Goal: Transaction & Acquisition: Download file/media

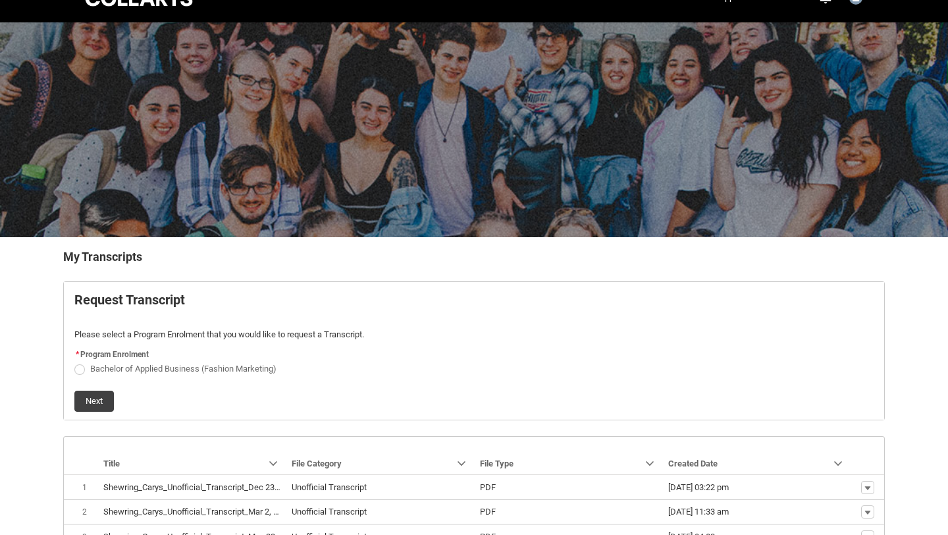
scroll to position [34, 0]
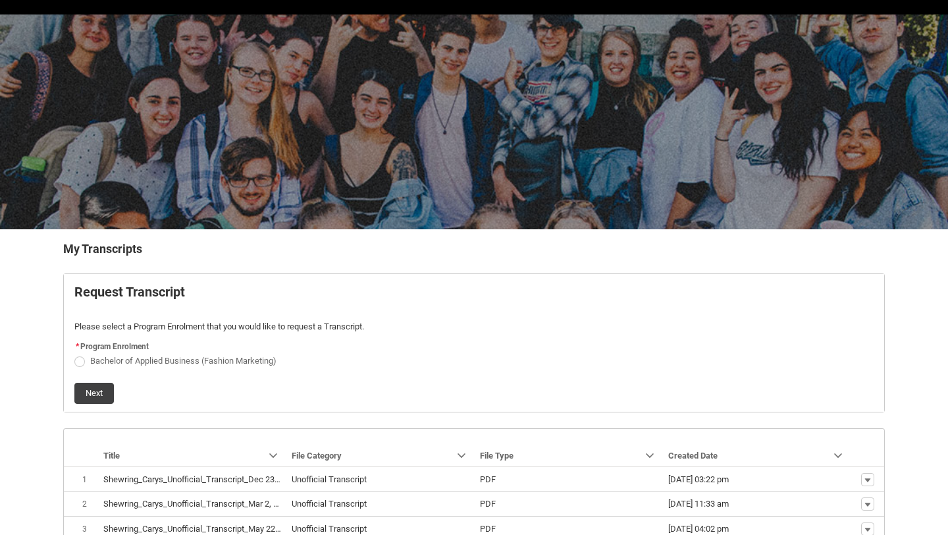
click at [200, 360] on span "Bachelor of Applied Business (Fashion Marketing)" at bounding box center [183, 361] width 186 height 10
click at [74, 354] on input "Bachelor of Applied Business (Fashion Marketing)" at bounding box center [74, 353] width 1 height 1
radio input "true"
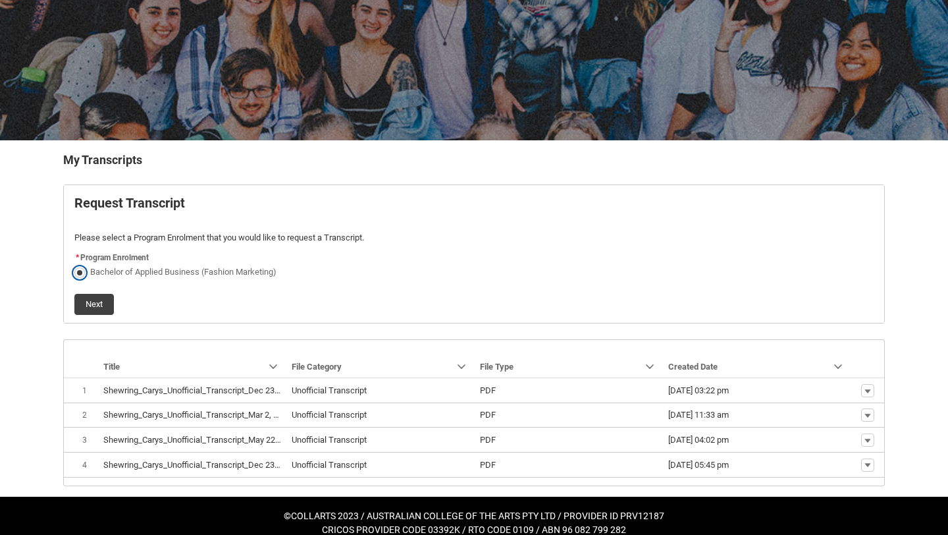
scroll to position [138, 0]
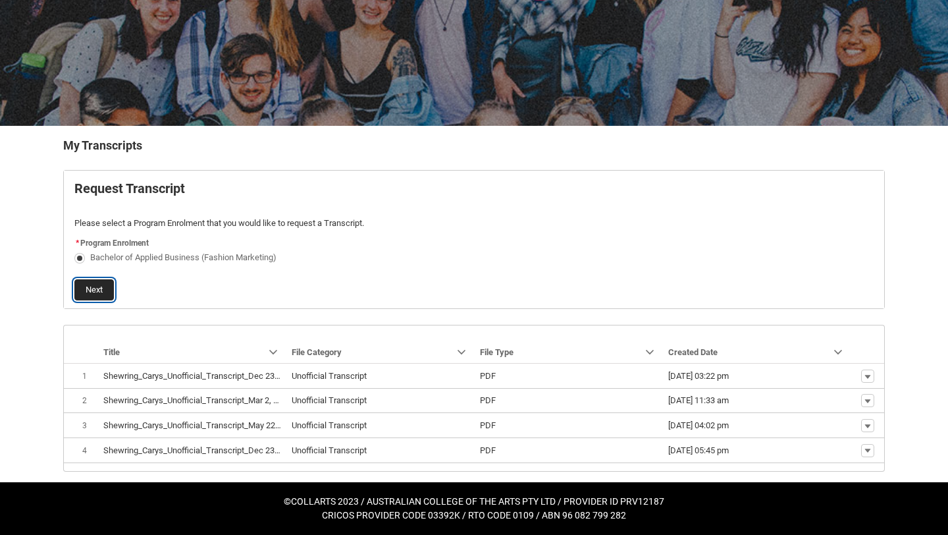
click at [92, 294] on button "Next" at bounding box center [94, 289] width 40 height 21
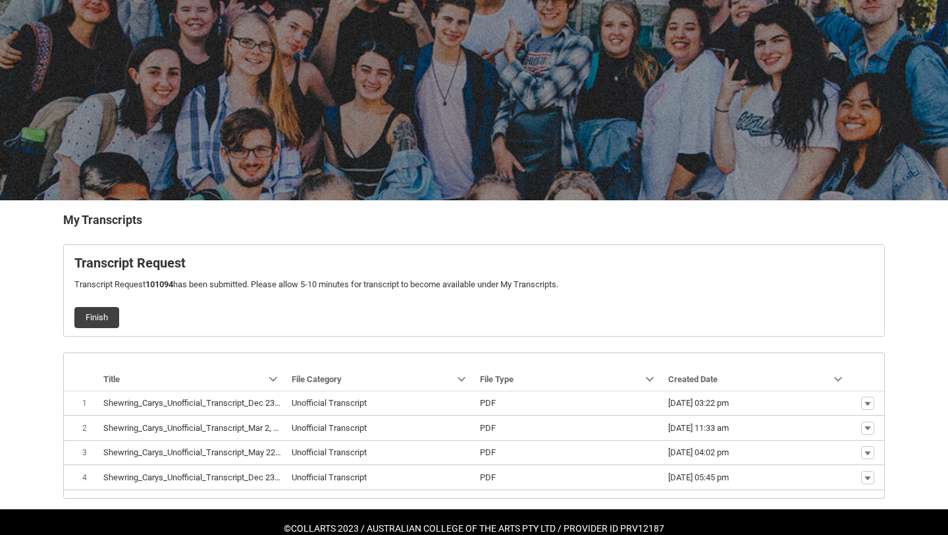
scroll to position [91, 0]
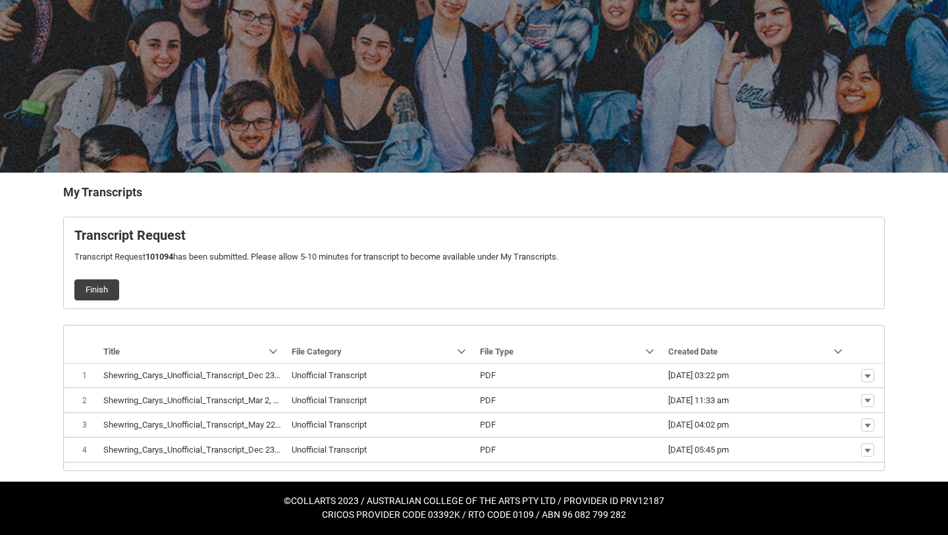
click at [92, 294] on button "Finish" at bounding box center [96, 289] width 45 height 21
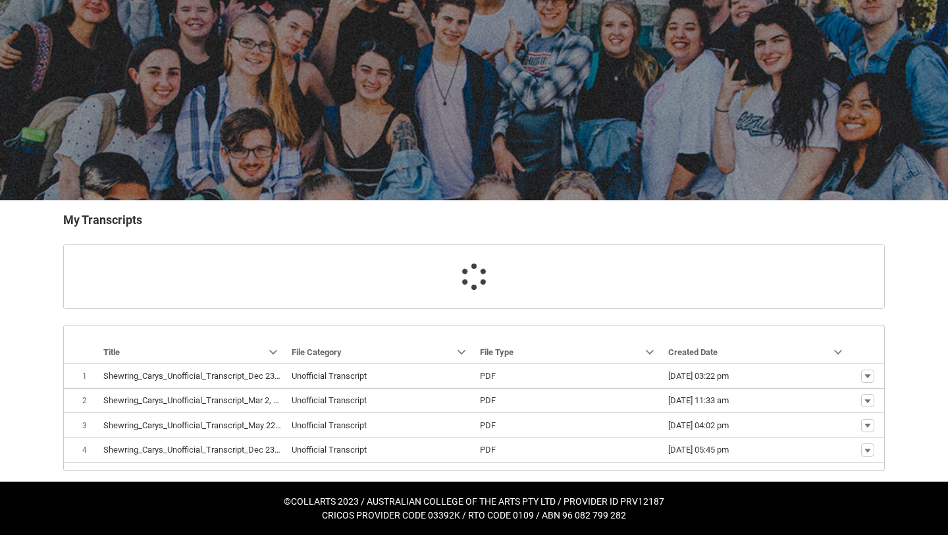
scroll to position [63, 0]
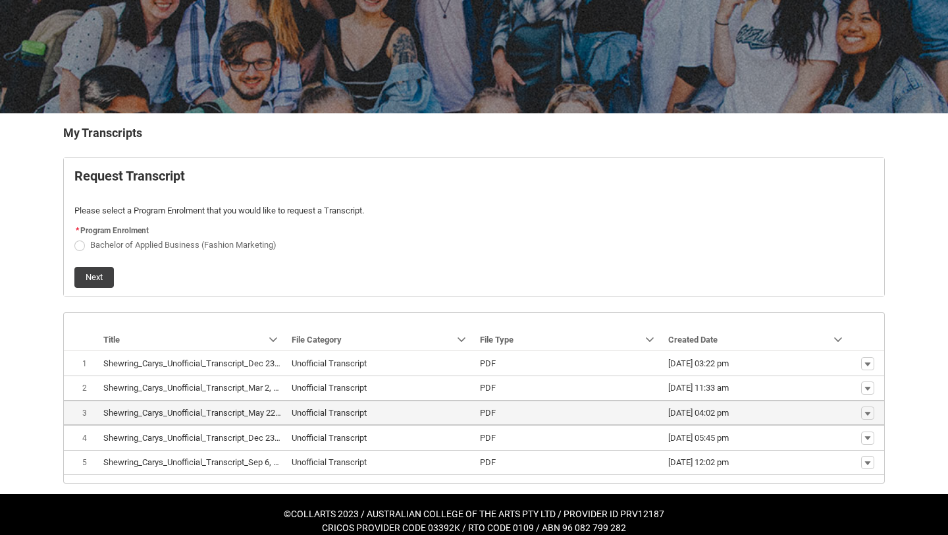
scroll to position [163, 0]
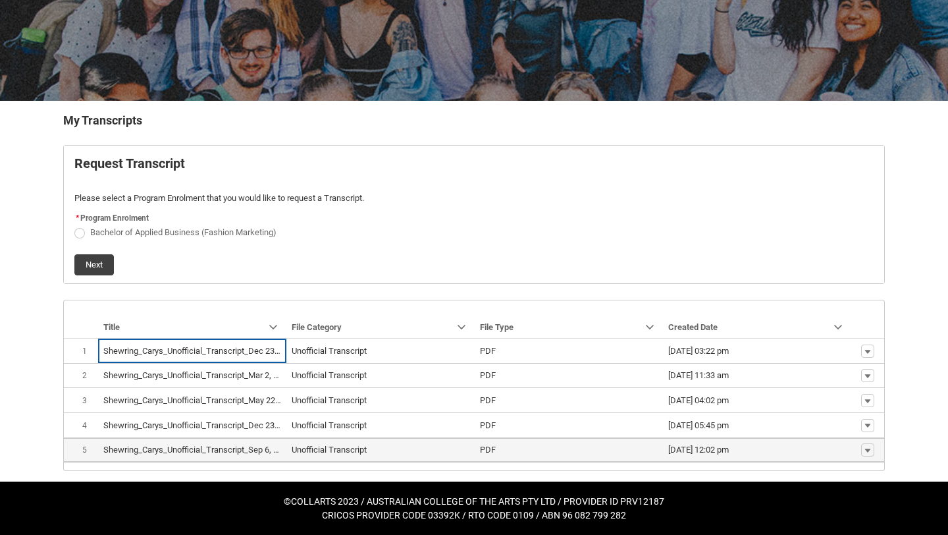
click at [170, 451] on lightning-base-formatted-text "Shewring_Carys_Unofficial_Transcript_Sep 6, 2025.pdf" at bounding box center [204, 450] width 203 height 10
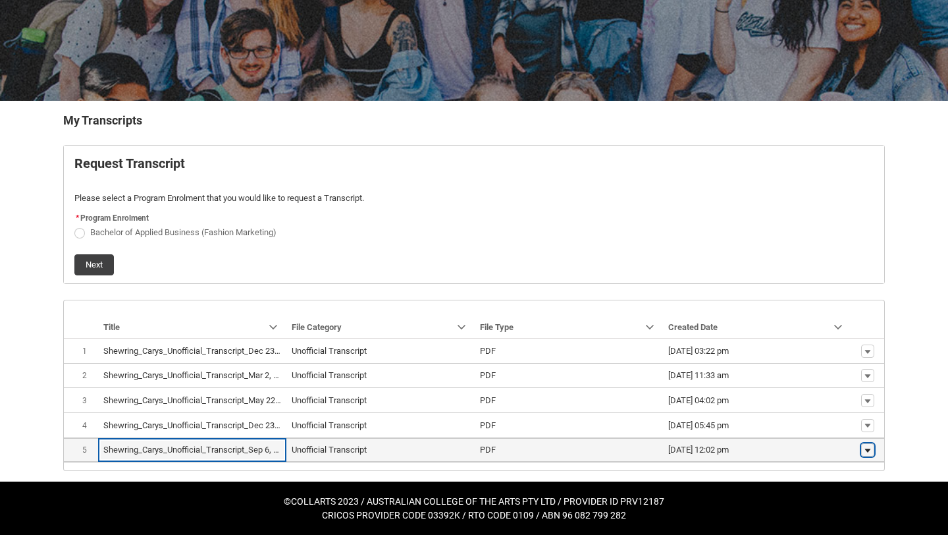
click at [870, 449] on lightning-primitive-icon "button" at bounding box center [868, 449] width 8 height 9
click at [846, 421] on link "Download" at bounding box center [843, 430] width 62 height 22
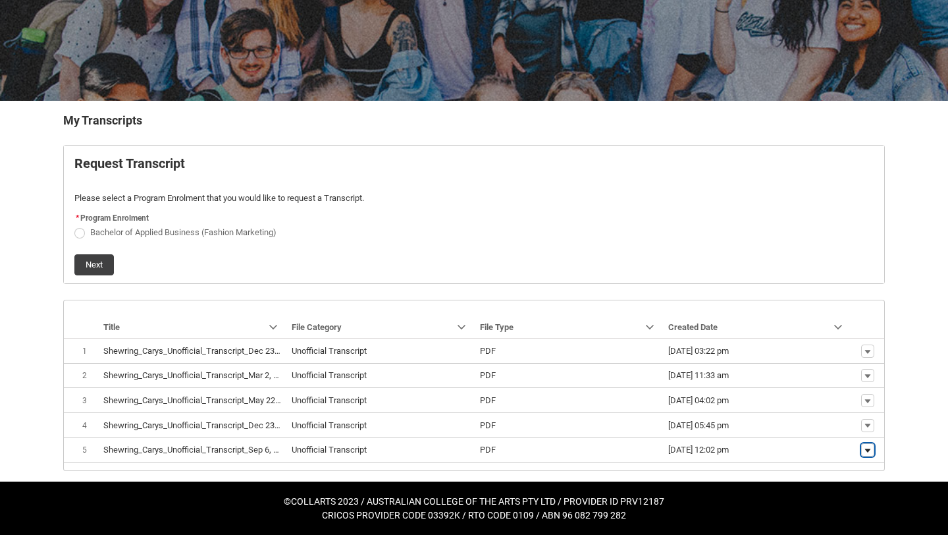
scroll to position [0, 0]
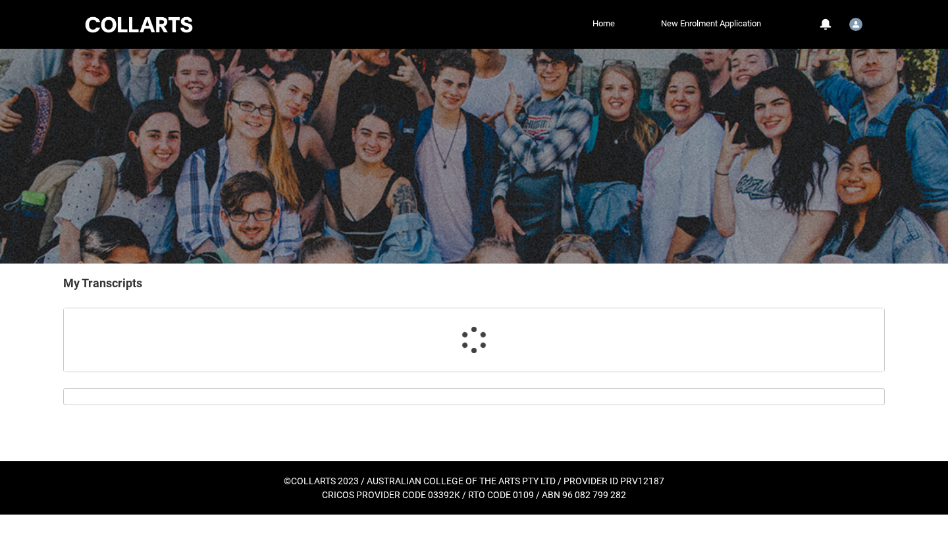
click at [152, 27] on div at bounding box center [139, 24] width 112 height 20
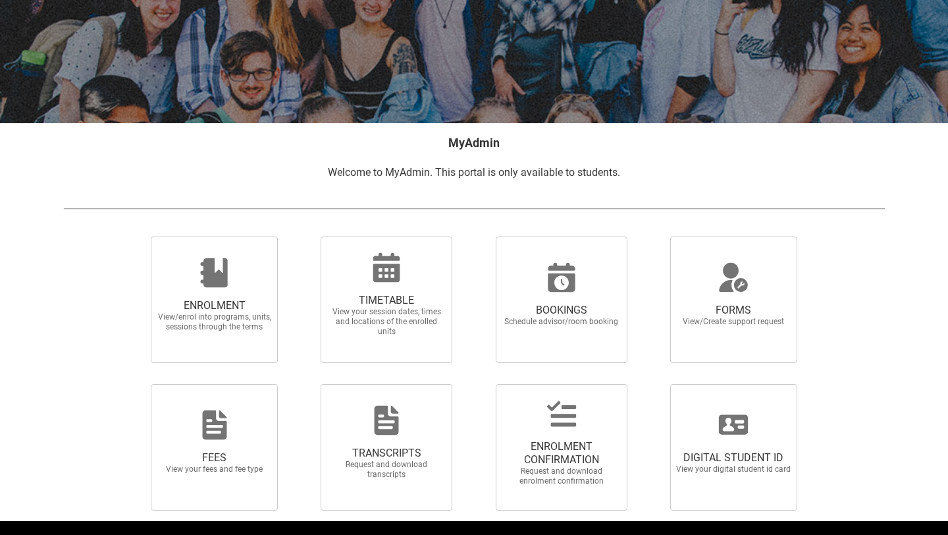
scroll to position [180, 0]
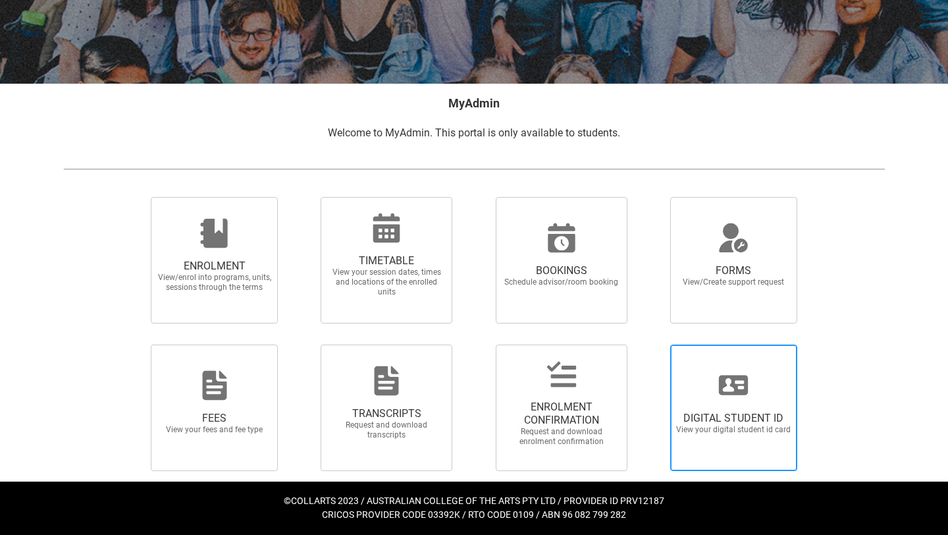
click at [706, 385] on div at bounding box center [733, 385] width 126 height 32
click at [655, 344] on input "DIGITAL STUDENT ID View your digital student id card" at bounding box center [654, 344] width 1 height 1
radio input "true"
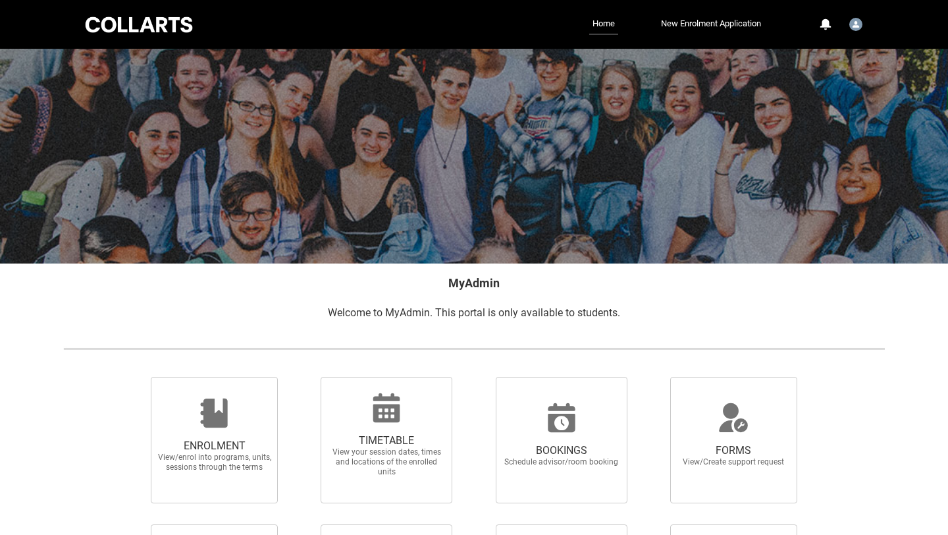
scroll to position [180, 0]
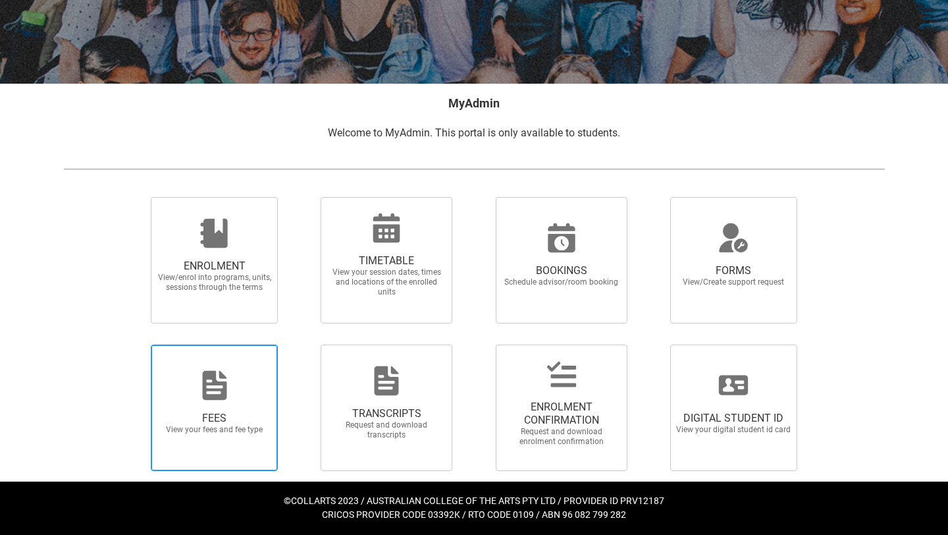
click at [236, 455] on span "FEES View your fees and fee type" at bounding box center [214, 407] width 127 height 126
click at [135, 344] on input "FEES View your fees and fee type" at bounding box center [134, 344] width 1 height 1
radio input "true"
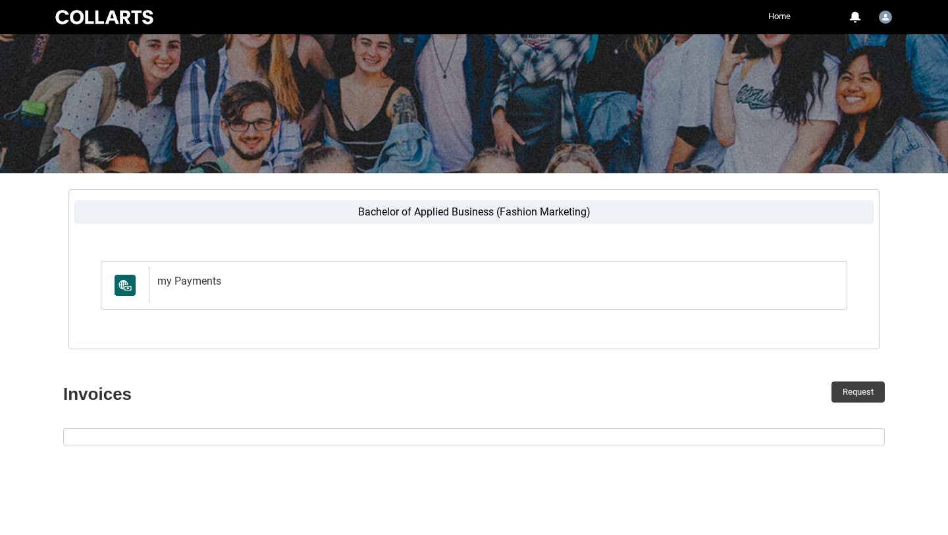
scroll to position [74, 0]
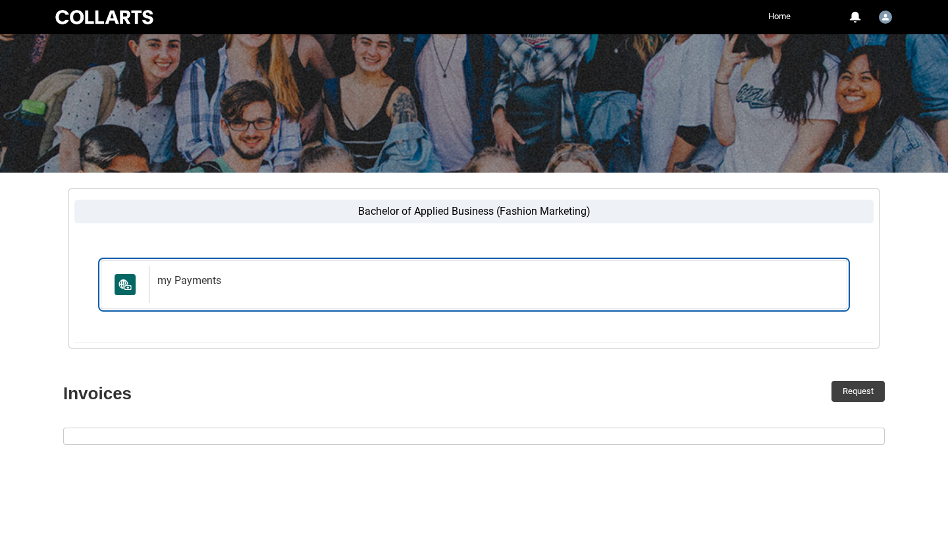
click at [398, 291] on div "my Payments" at bounding box center [495, 284] width 693 height 37
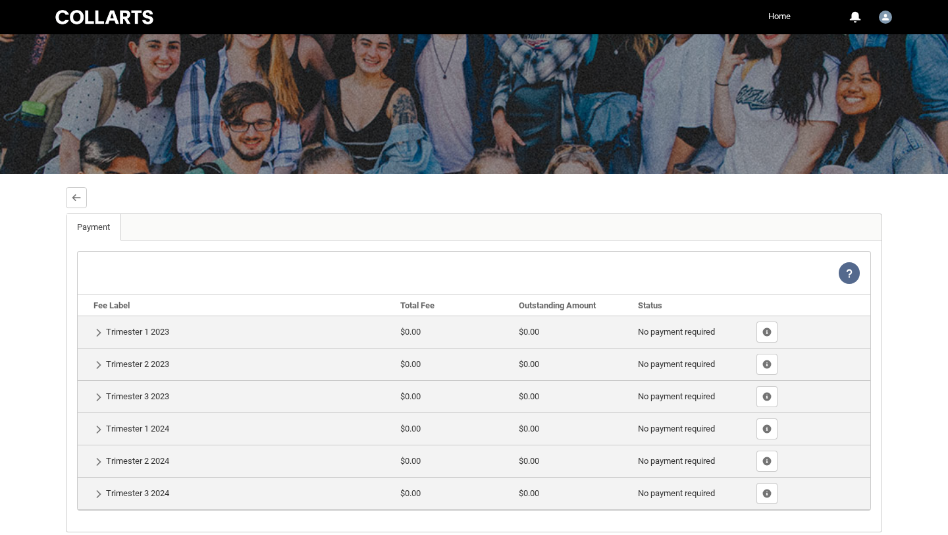
scroll to position [0, 0]
